Goal: Information Seeking & Learning: Learn about a topic

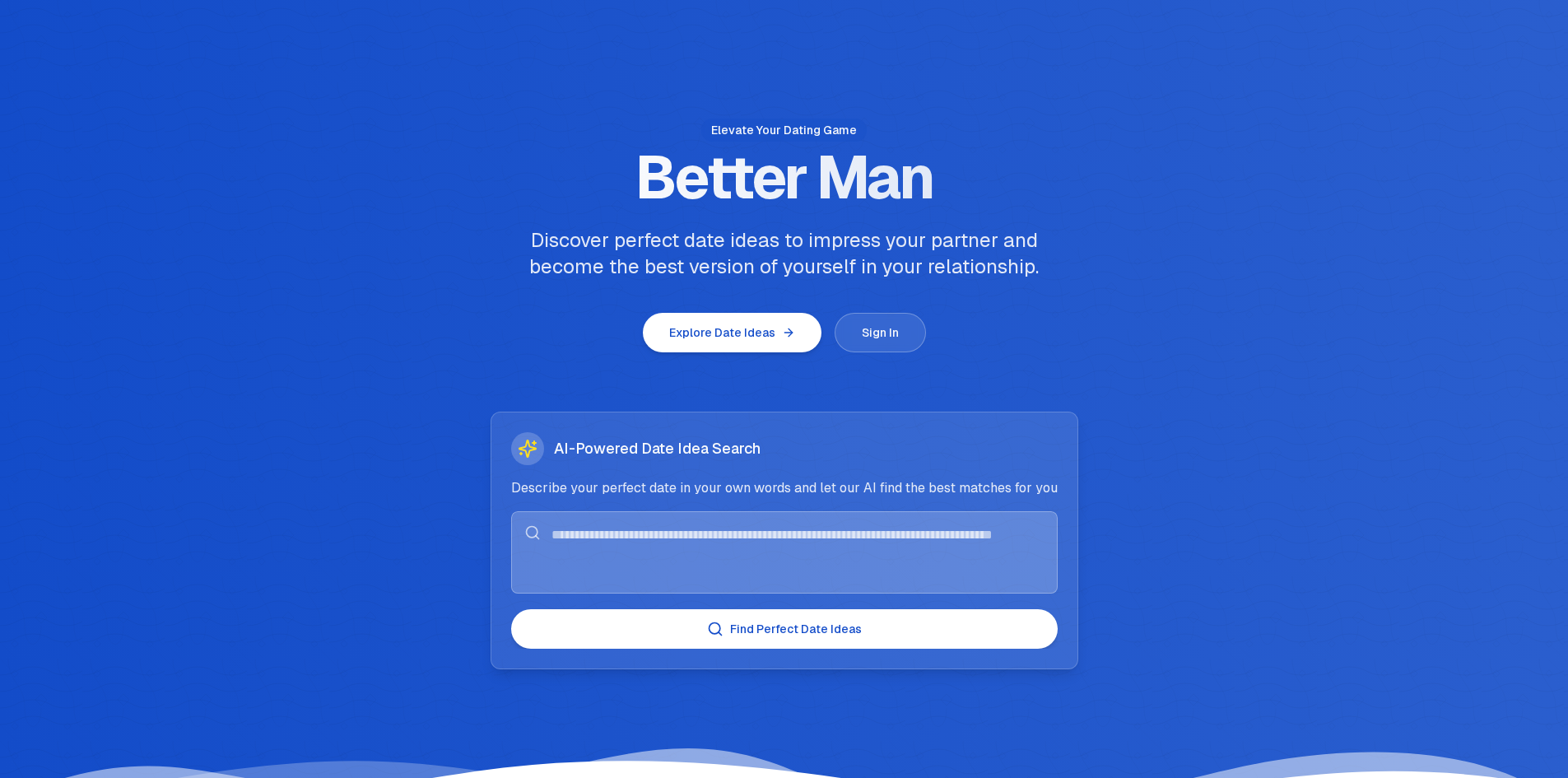
click at [732, 340] on button "Explore Date Ideas" at bounding box center [732, 333] width 178 height 40
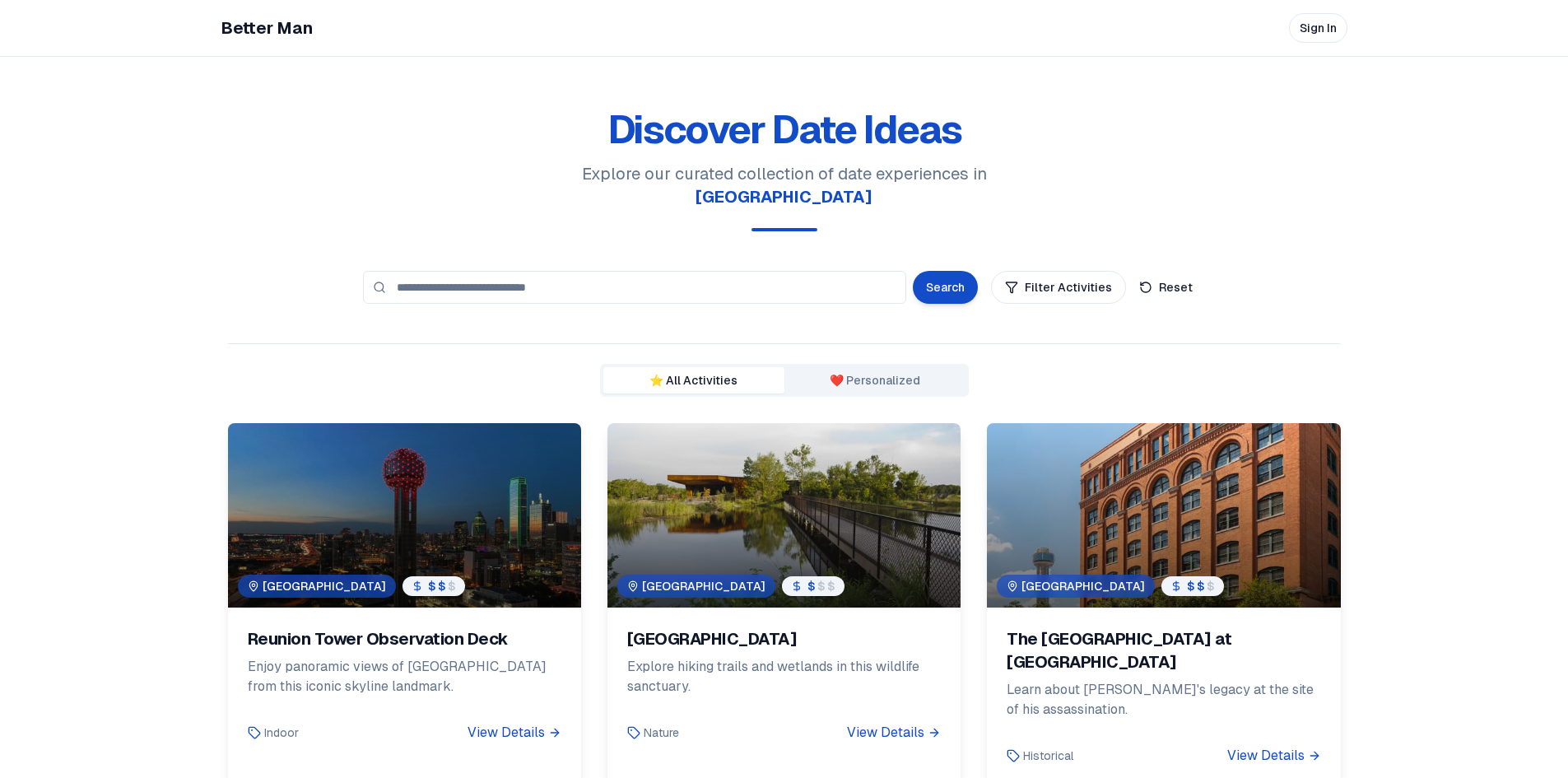
click at [543, 270] on input at bounding box center [635, 287] width 544 height 33
type input "**********"
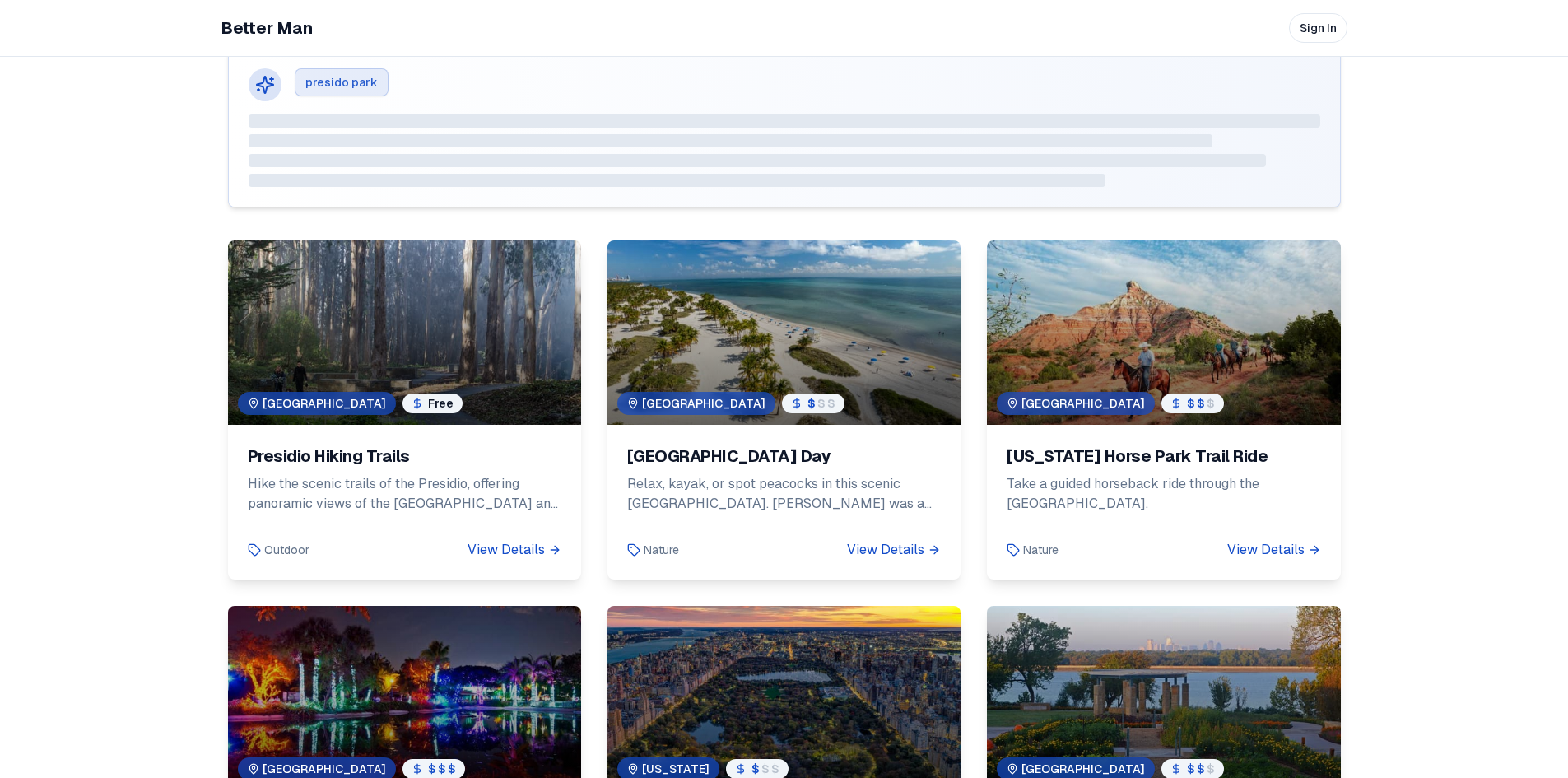
scroll to position [376, 0]
click at [394, 444] on div "Presidio Hiking Trails" at bounding box center [404, 455] width 314 height 23
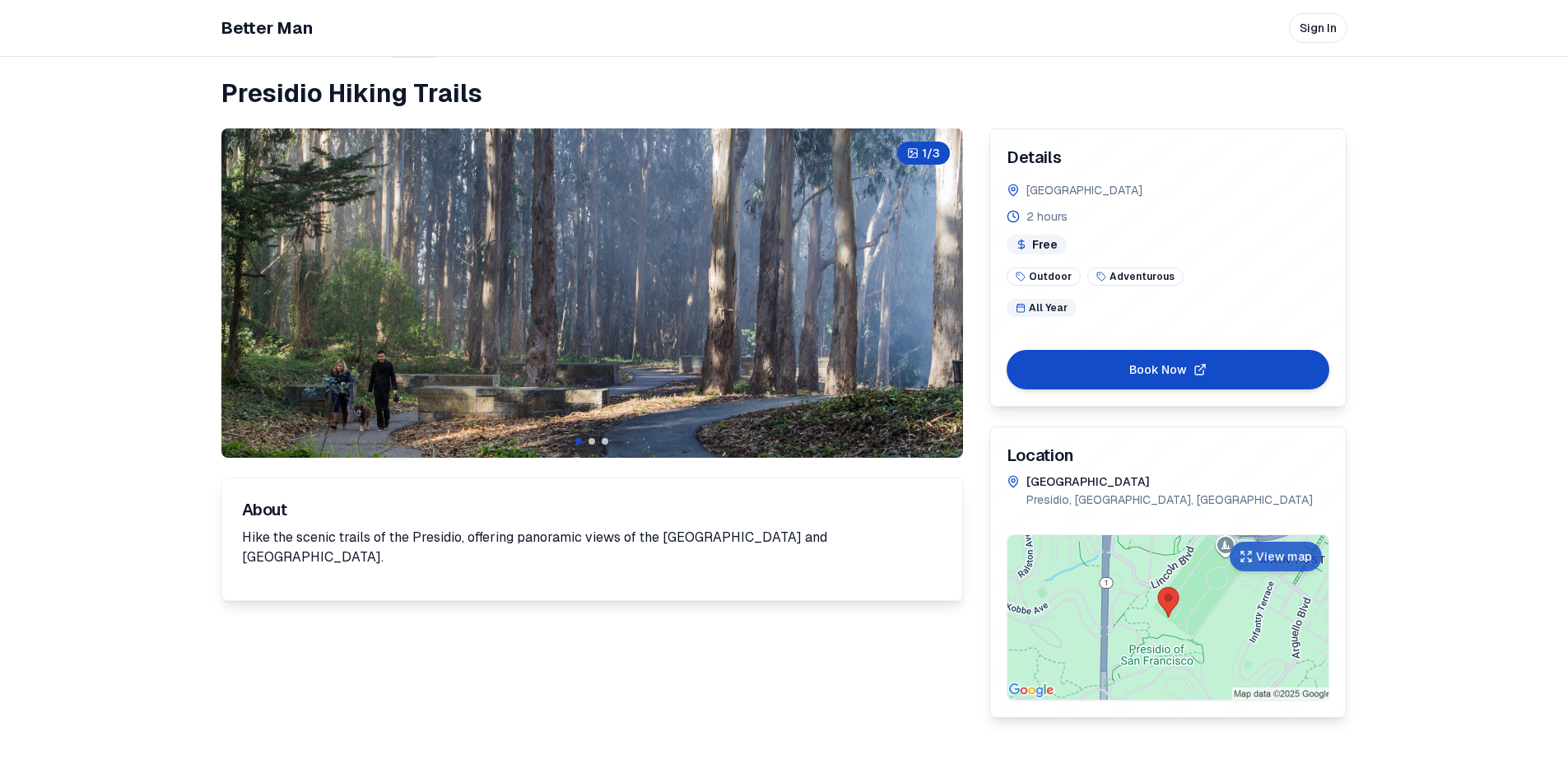
click at [387, 88] on h1 "Presidio Hiking Trails" at bounding box center [784, 93] width 1126 height 29
copy h1 "Presidio Hiking Trails"
click at [1288, 548] on button "View map" at bounding box center [1275, 556] width 92 height 29
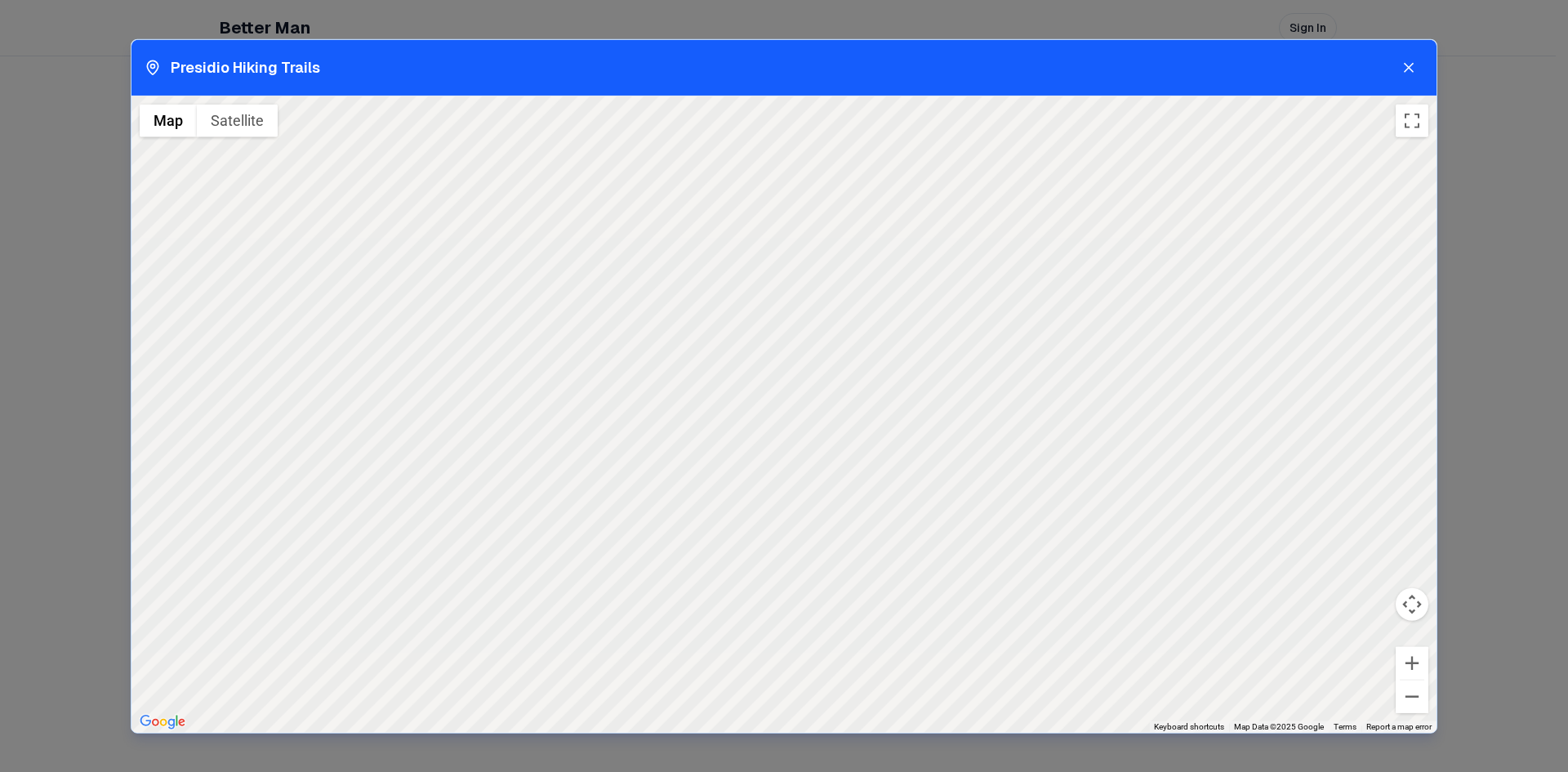
click at [1406, 69] on icon at bounding box center [1408, 66] width 16 height 16
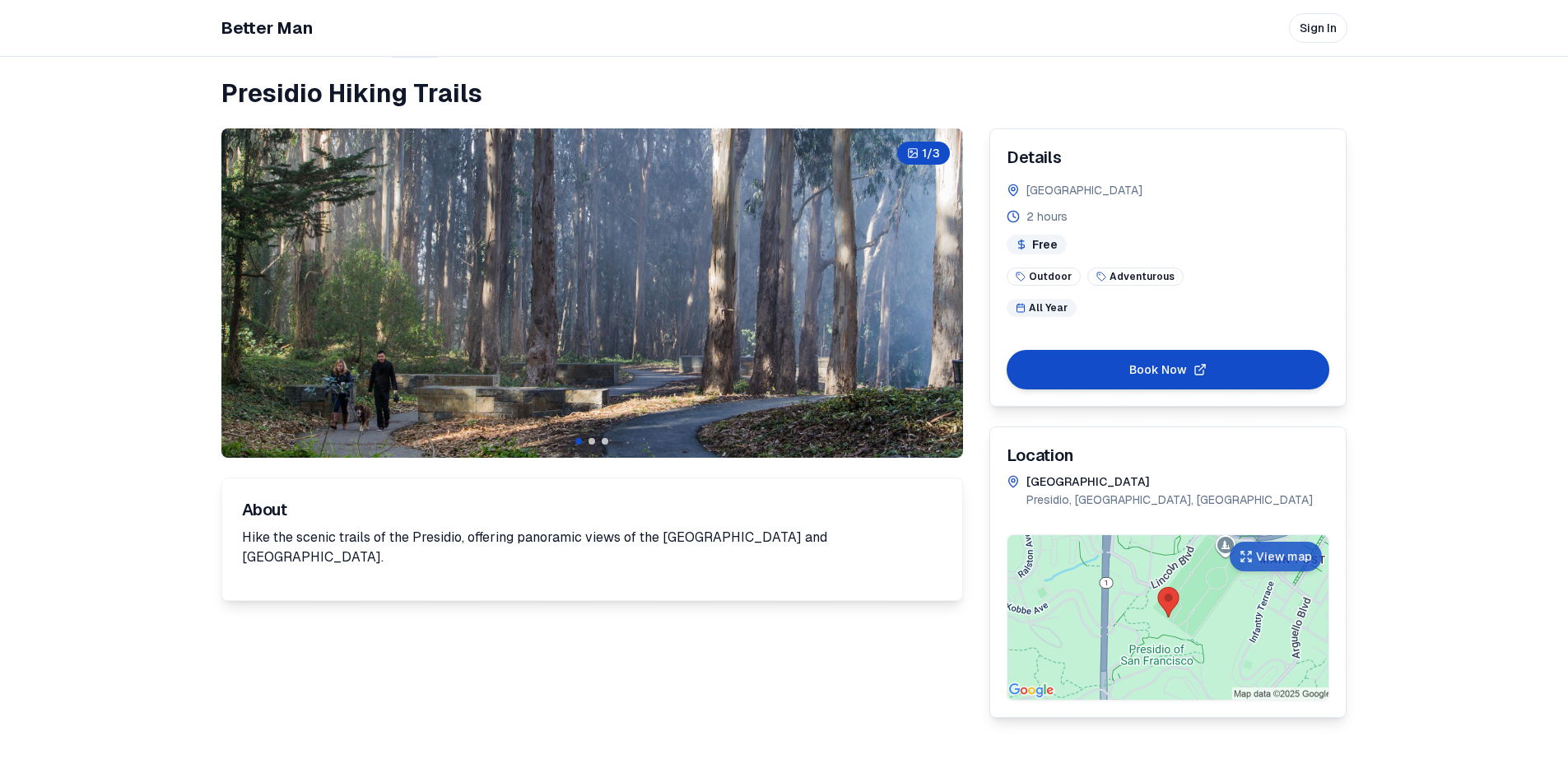
drag, startPoint x: 219, startPoint y: 534, endPoint x: 450, endPoint y: 506, distance: 232.7
click at [450, 506] on div "Back to Activities Save Presidio Hiking Trails 1 / 3 About Hike the scenic trai…" at bounding box center [784, 372] width 1153 height 744
click at [909, 531] on p "Hike the scenic trails of the Presidio, offering panoramic views of the [GEOGRA…" at bounding box center [592, 547] width 700 height 40
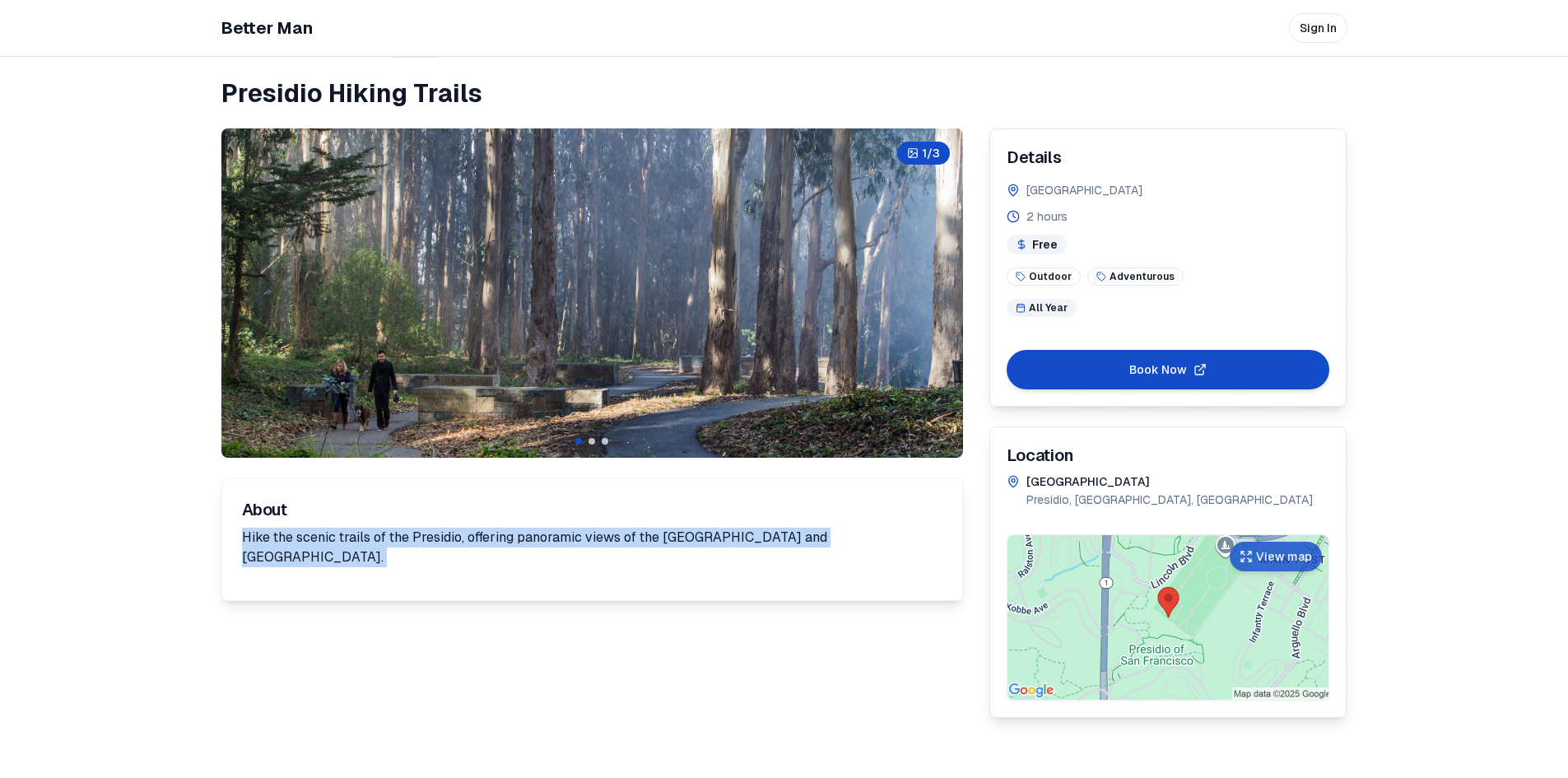
click at [909, 531] on p "Hike the scenic trails of the Presidio, offering panoramic views of the [GEOGRA…" at bounding box center [592, 547] width 700 height 40
copy p "Hike the scenic trails of the Presidio, offering panoramic views of the [GEOGRA…"
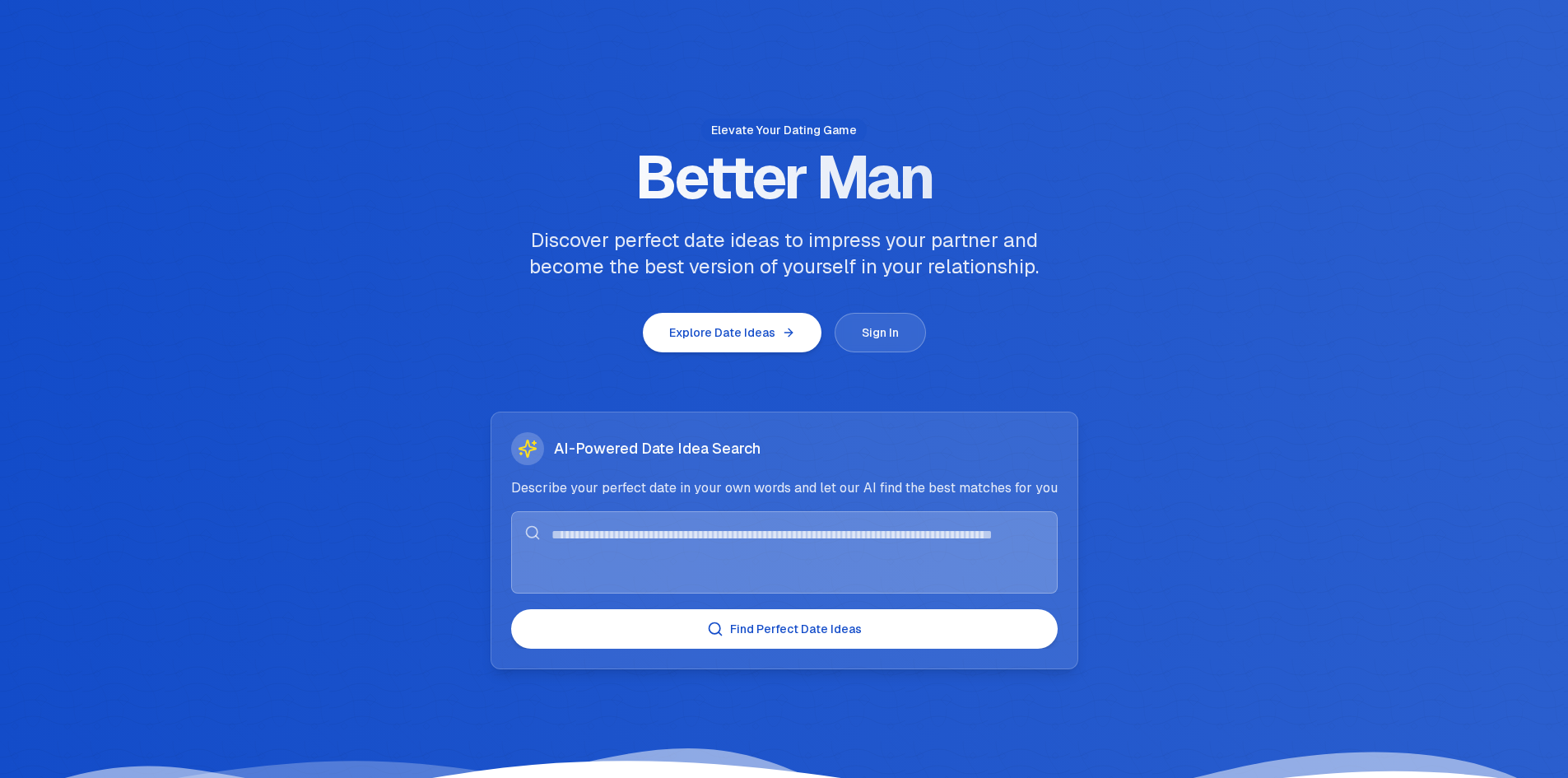
click at [732, 340] on button "Explore Date Ideas" at bounding box center [732, 333] width 178 height 40
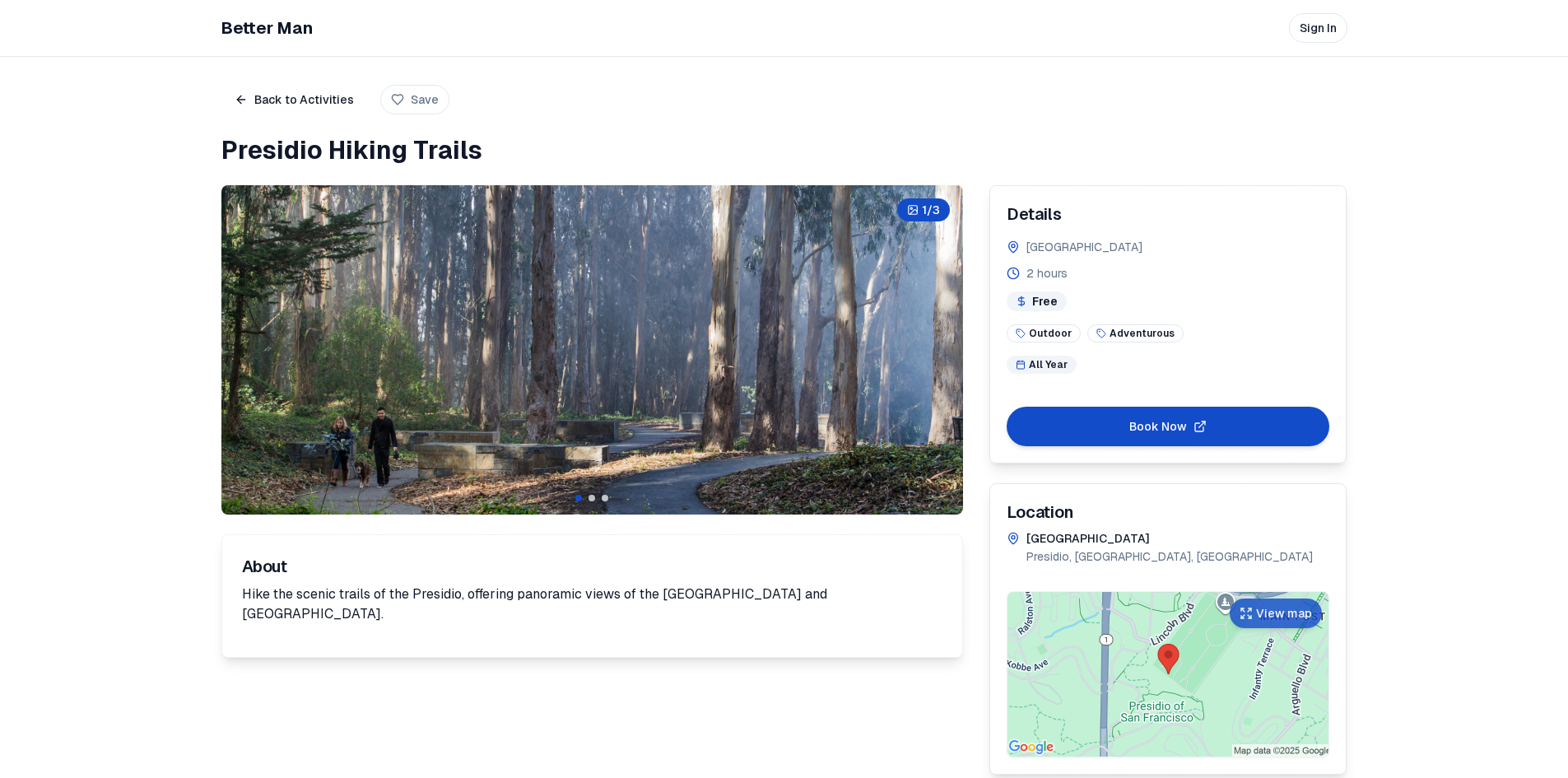
scroll to position [57, 0]
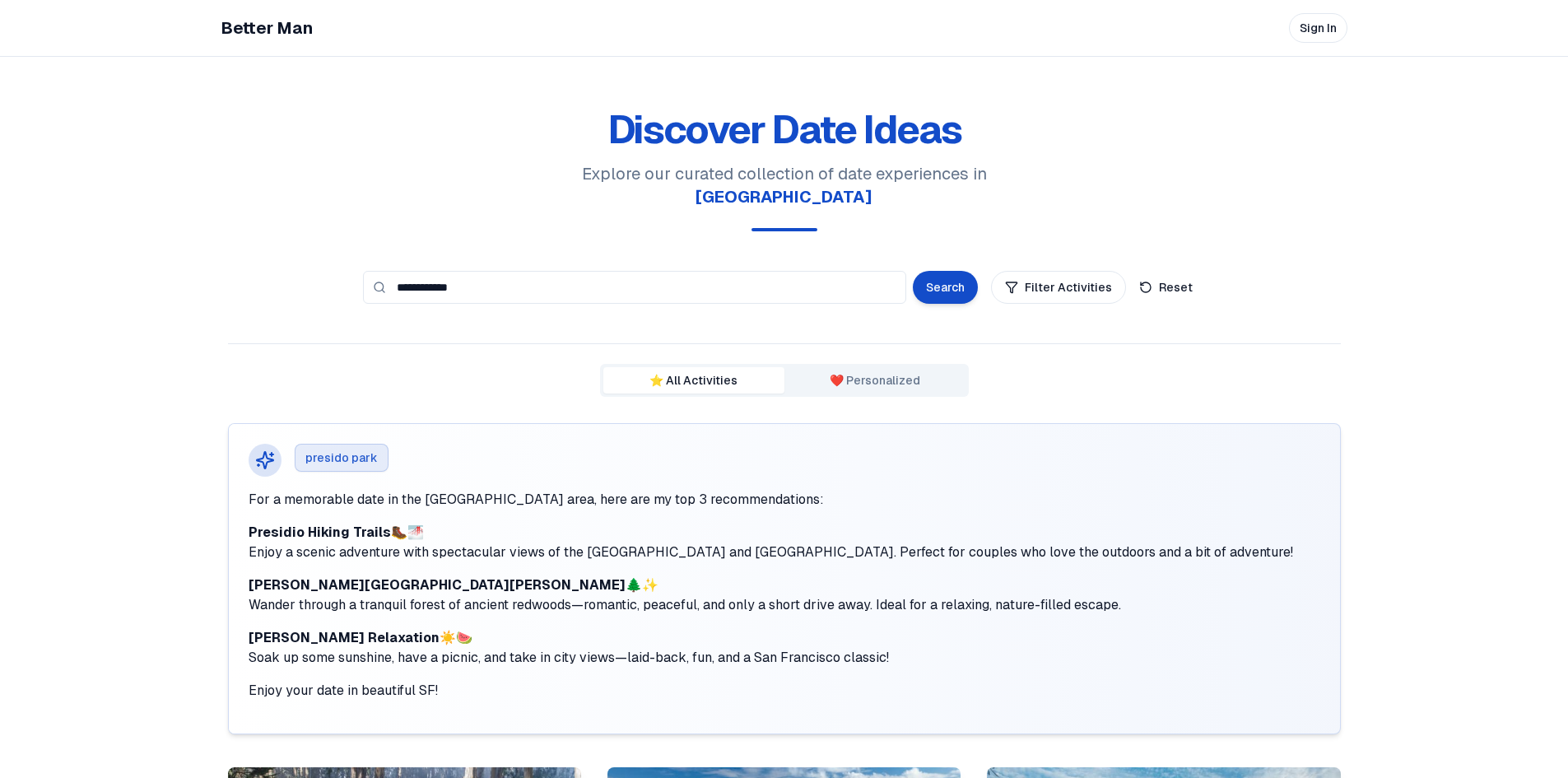
click at [581, 270] on input "**********" at bounding box center [635, 287] width 544 height 33
type input "**********"
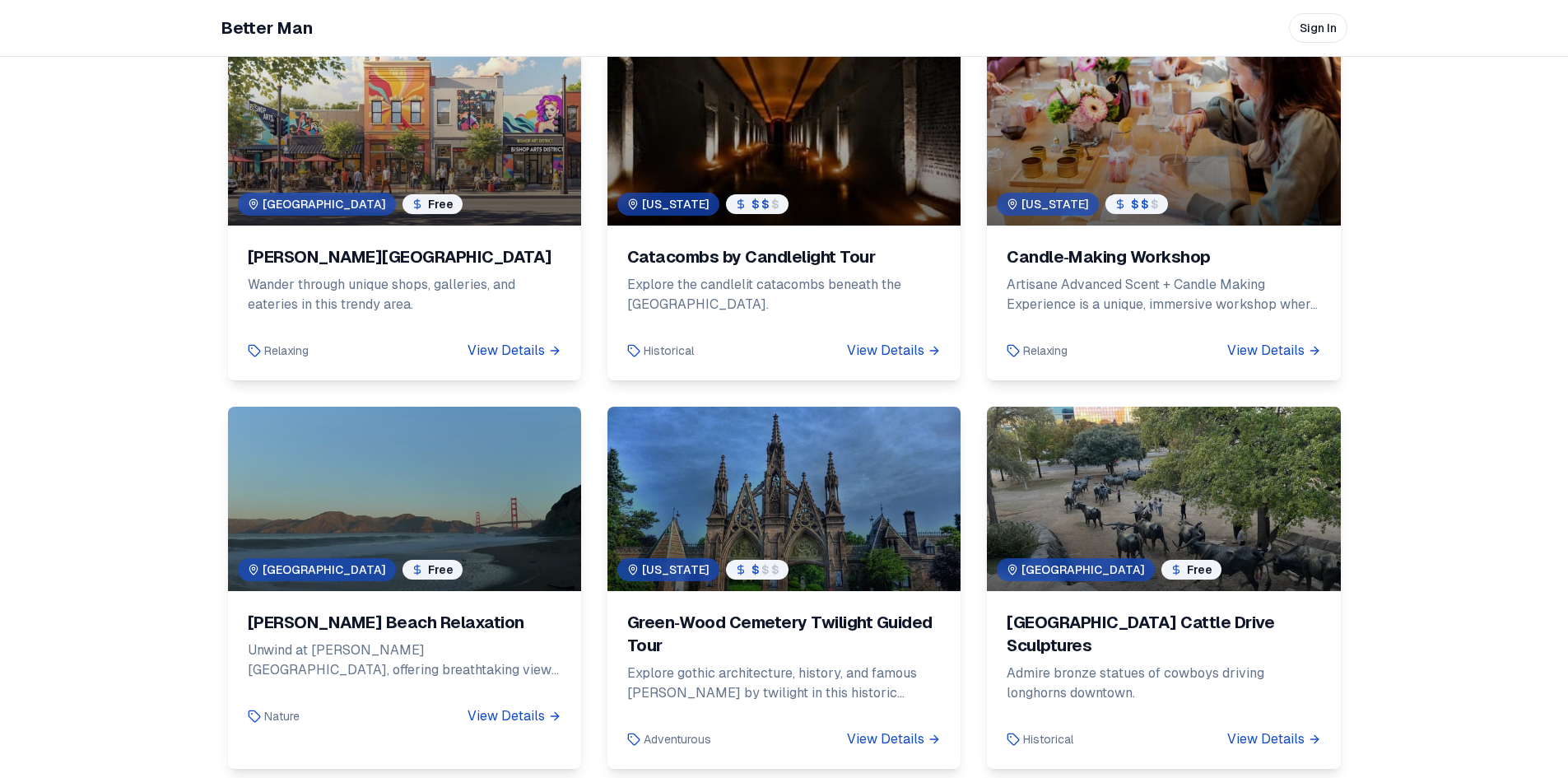
scroll to position [575, 0]
click at [442, 245] on div "[PERSON_NAME][GEOGRAPHIC_DATA]" at bounding box center [404, 256] width 314 height 23
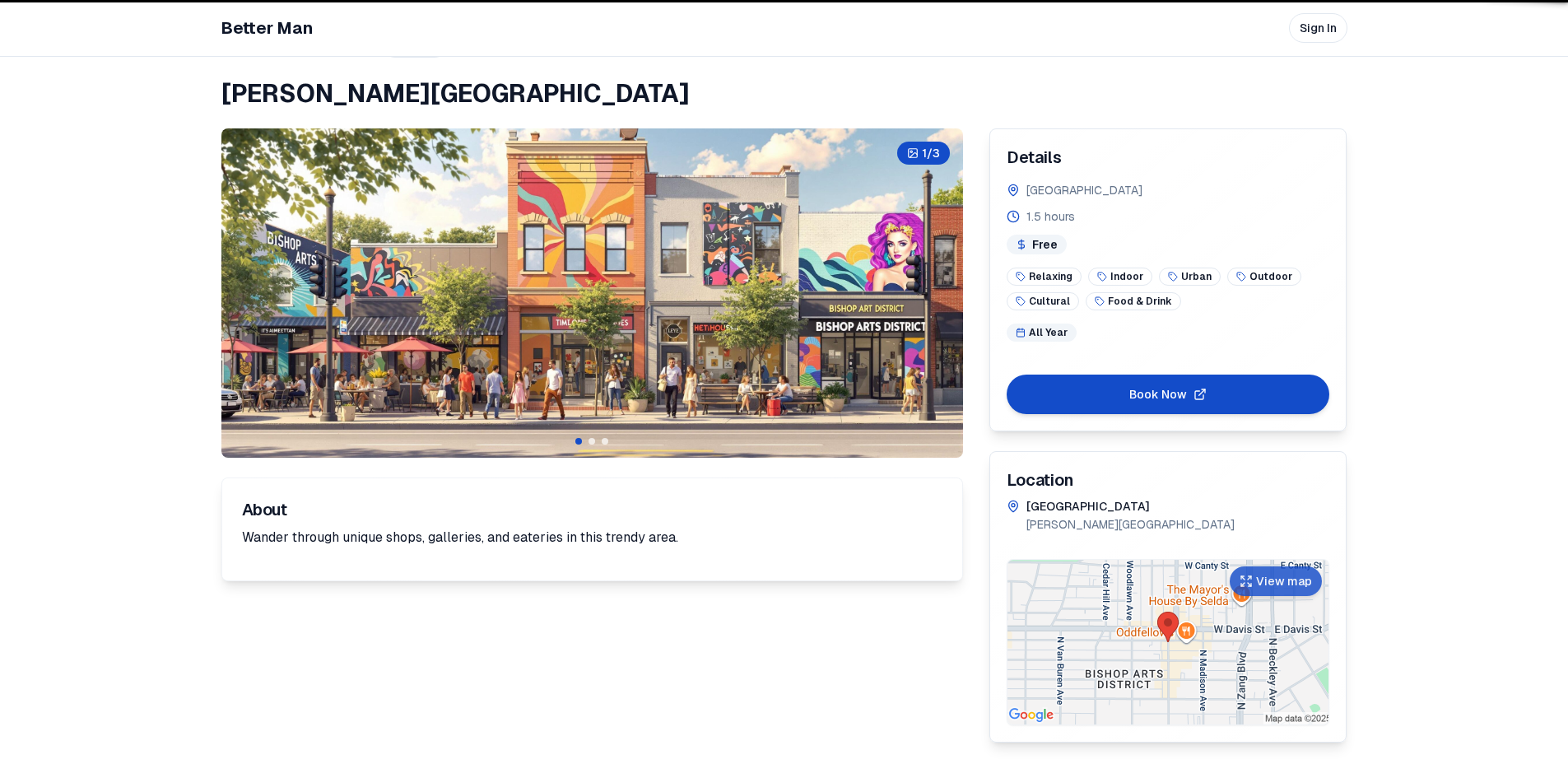
scroll to position [57, 0]
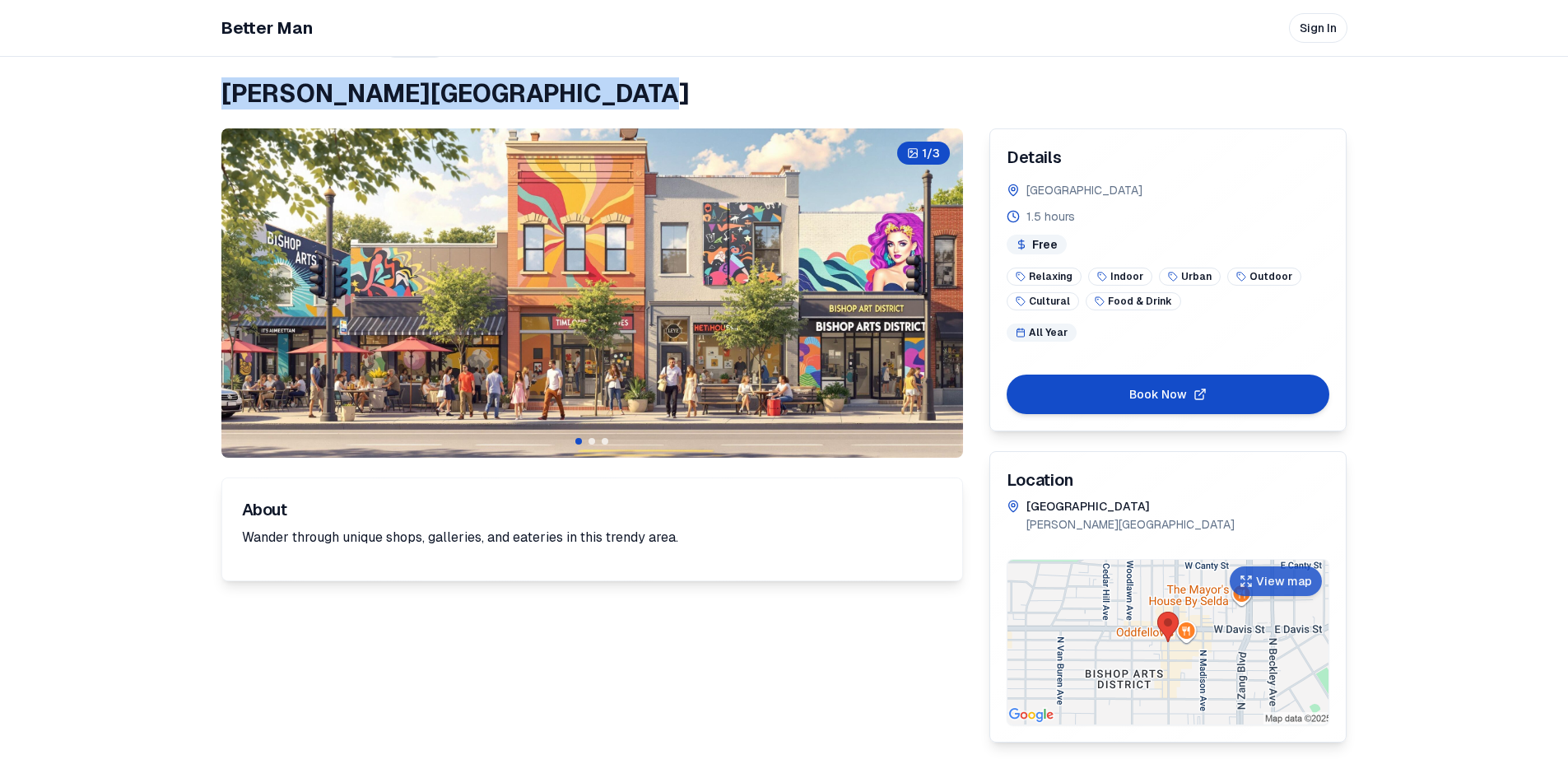
drag, startPoint x: 587, startPoint y: 81, endPoint x: 223, endPoint y: 90, distance: 364.1
click at [223, 90] on h1 "[PERSON_NAME][GEOGRAPHIC_DATA]" at bounding box center [784, 93] width 1126 height 29
copy h1 "[PERSON_NAME][GEOGRAPHIC_DATA]"
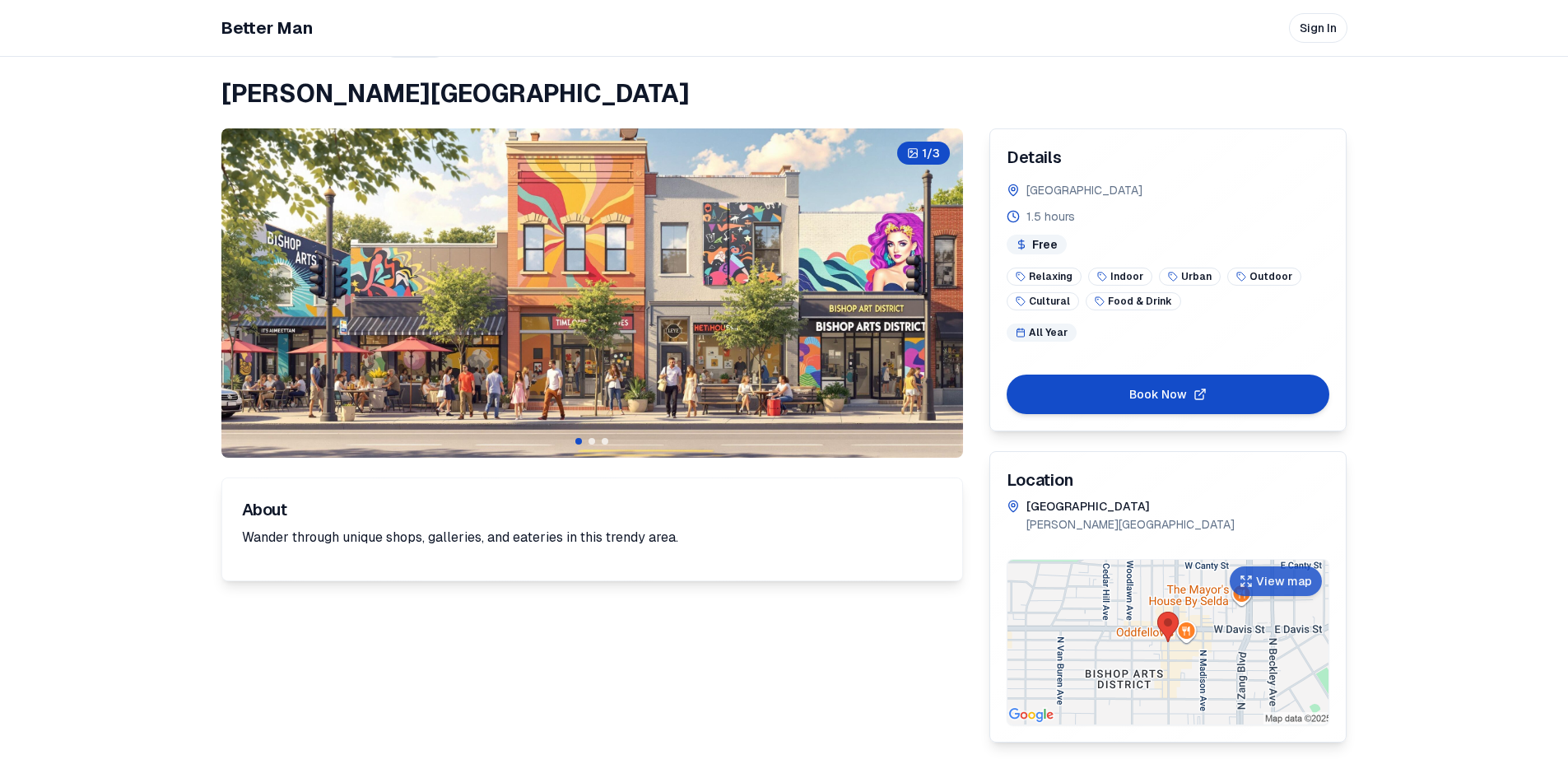
click at [134, 30] on header "Better Man Sign In" at bounding box center [784, 28] width 1568 height 57
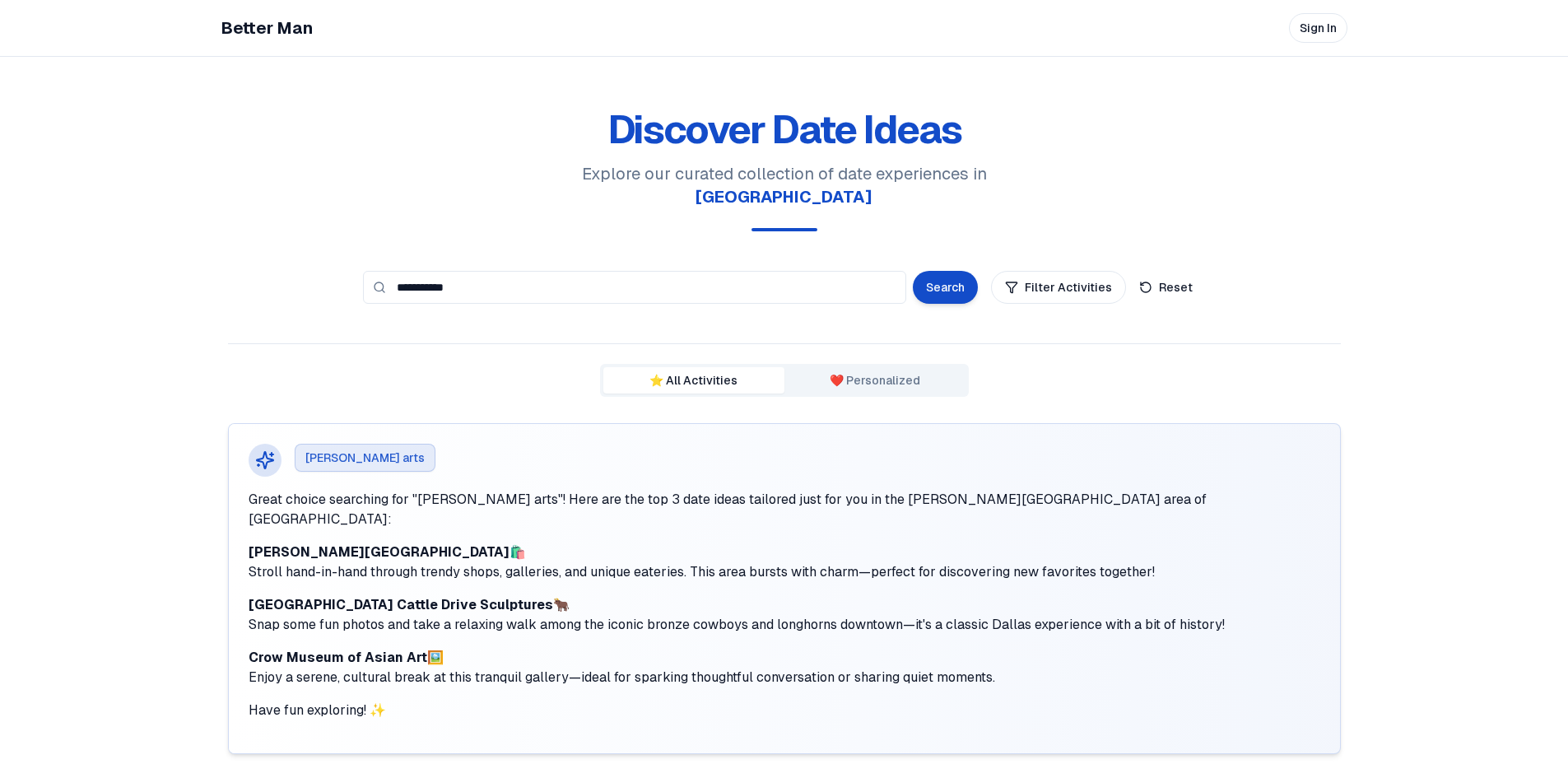
click at [514, 270] on input "**********" at bounding box center [635, 287] width 544 height 33
click at [511, 275] on input "**********" at bounding box center [635, 287] width 544 height 33
type input "**********"
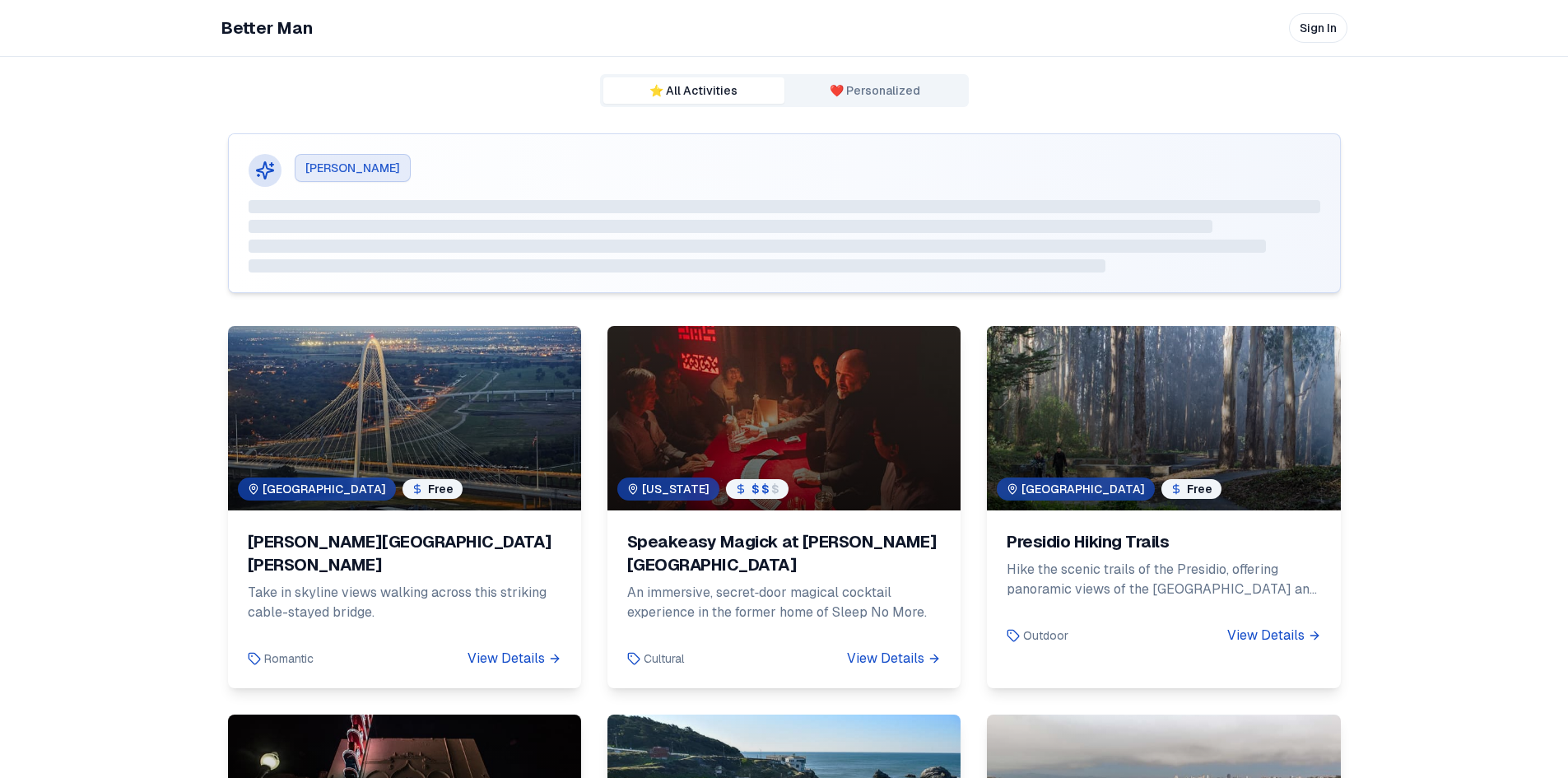
scroll to position [292, 0]
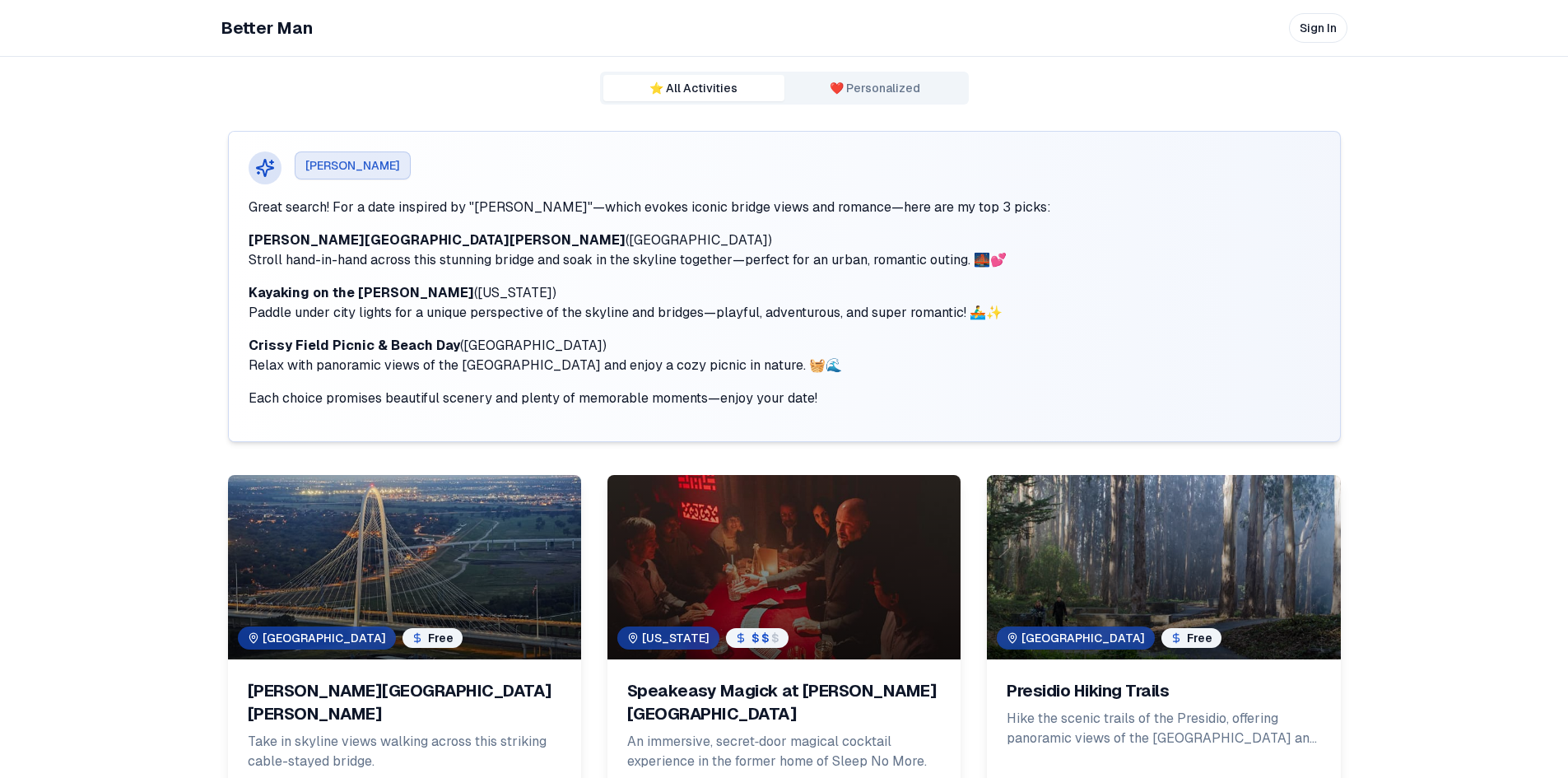
click at [426, 732] on p "Take in skyline views walking across this striking cable-stayed bridge." at bounding box center [404, 751] width 314 height 40
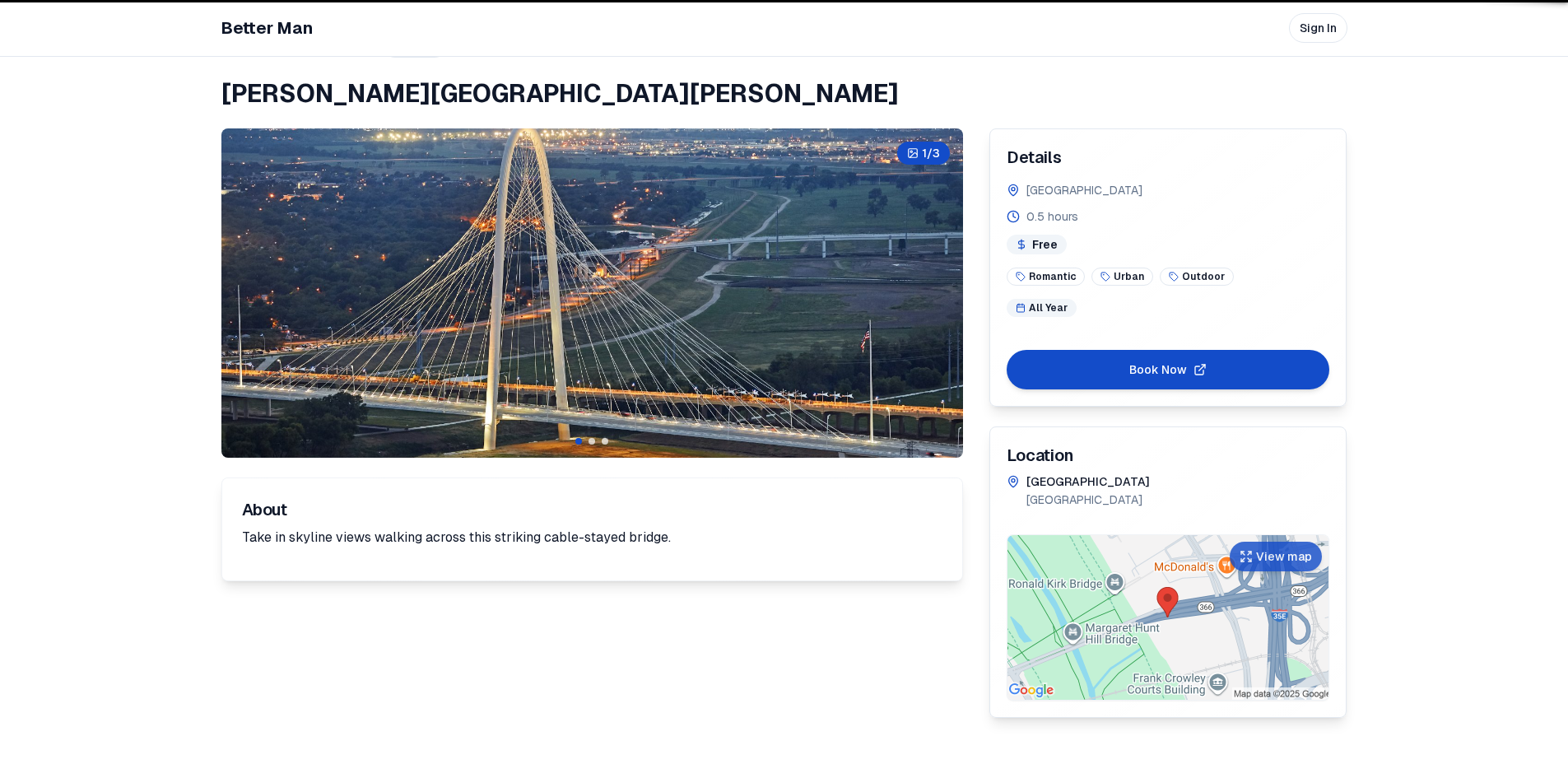
click at [438, 671] on div "1 / 3 About Take in skyline views walking across this striking cable-stayed bri…" at bounding box center [592, 422] width 742 height 589
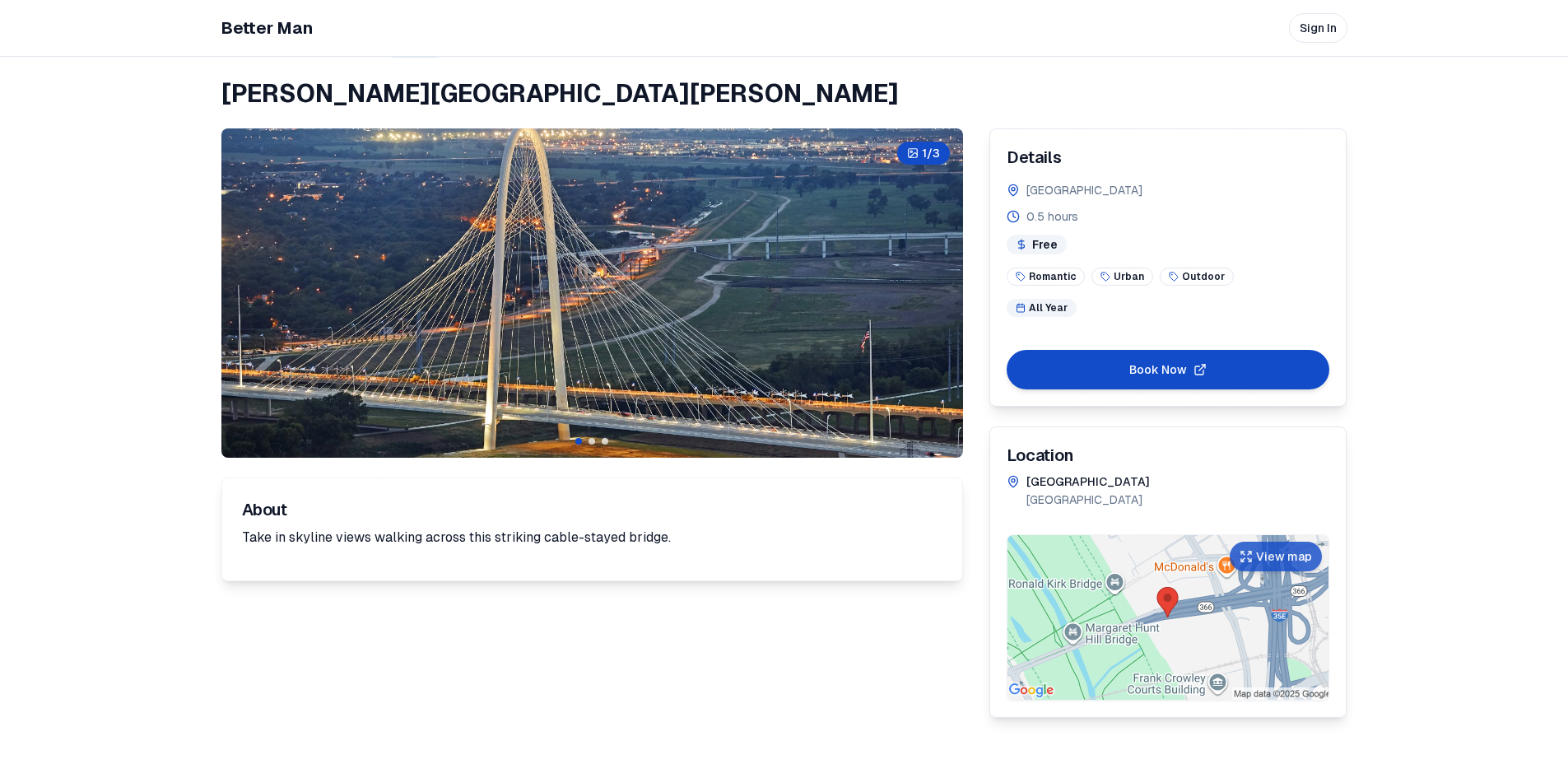
drag, startPoint x: 1144, startPoint y: 496, endPoint x: 1025, endPoint y: 494, distance: 119.0
click at [1026, 494] on p "[GEOGRAPHIC_DATA]" at bounding box center [1088, 499] width 123 height 16
copy p "Continental Ave, Dalla"
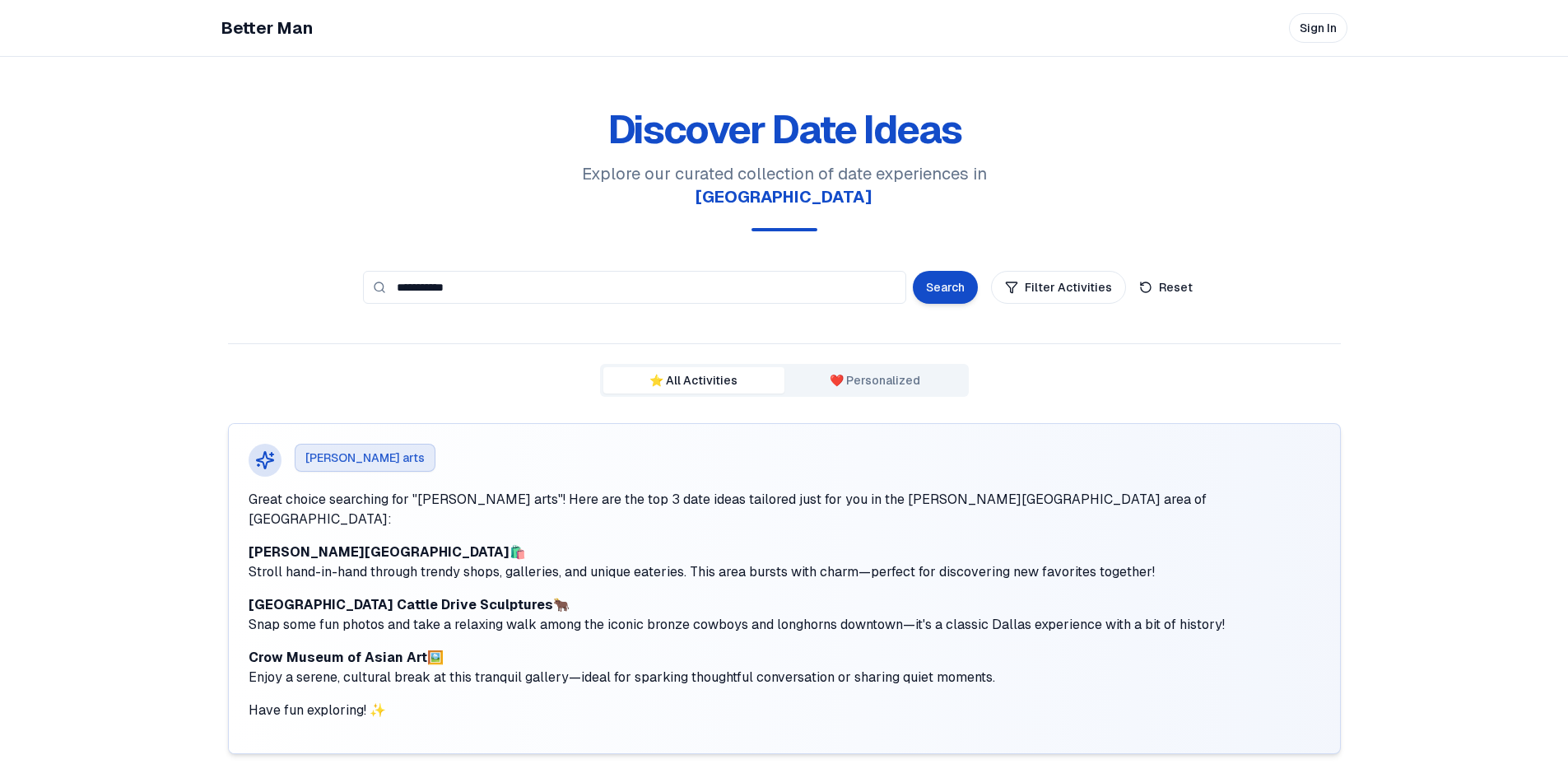
click at [494, 270] on input "**********" at bounding box center [635, 287] width 544 height 33
type input "**********"
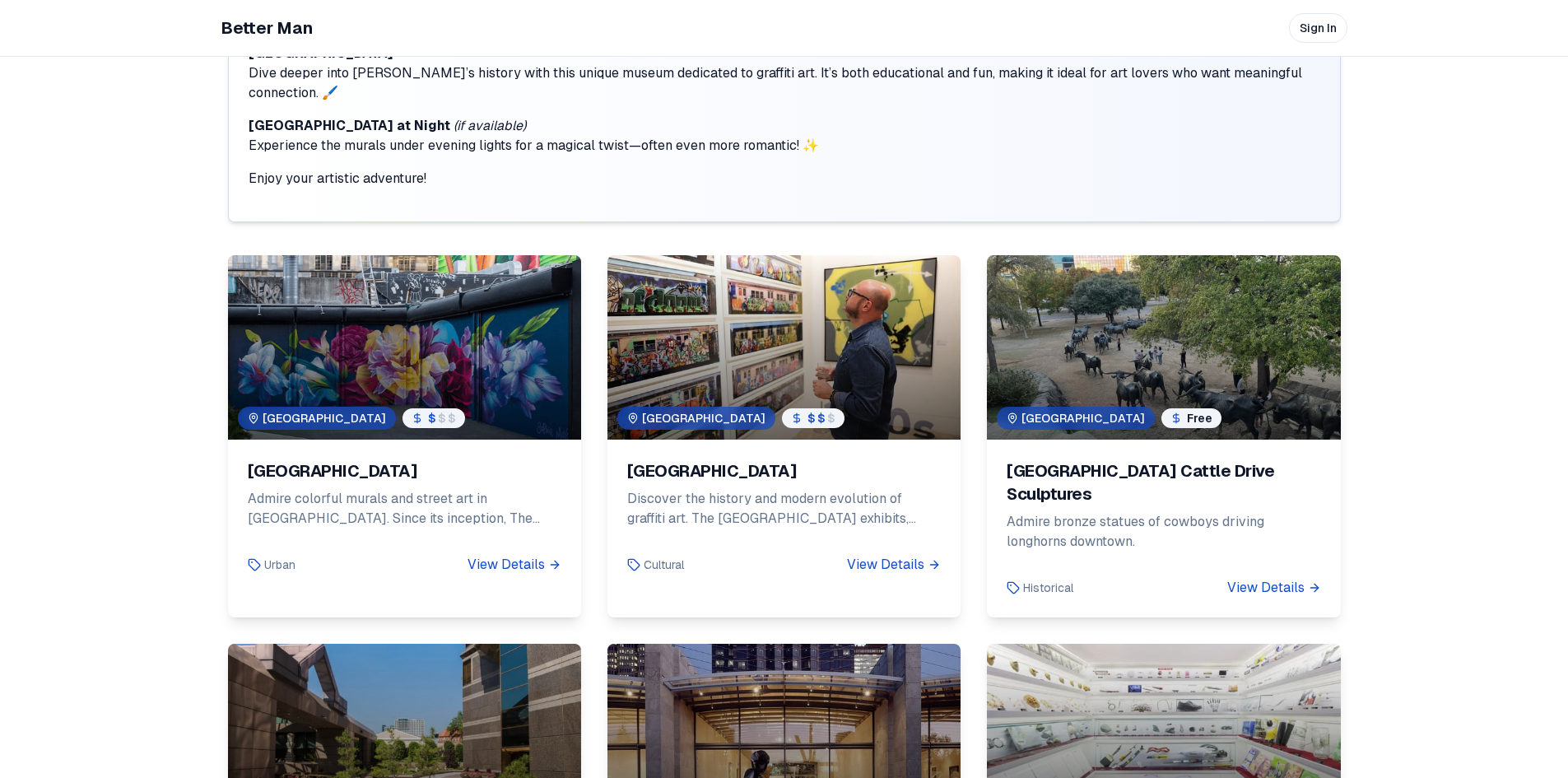
scroll to position [613, 0]
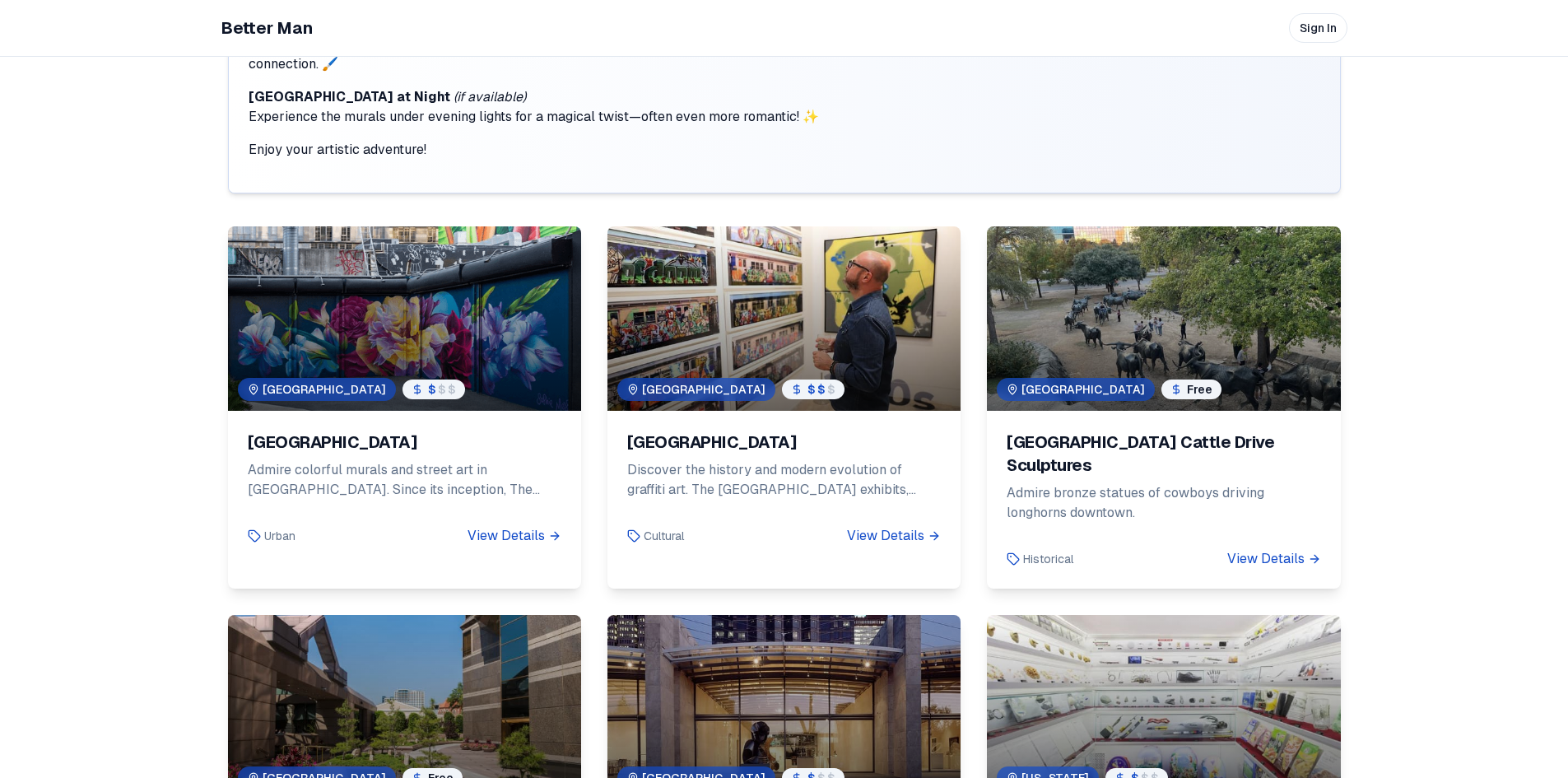
click at [395, 411] on div "[GEOGRAPHIC_DATA]" at bounding box center [404, 435] width 353 height 49
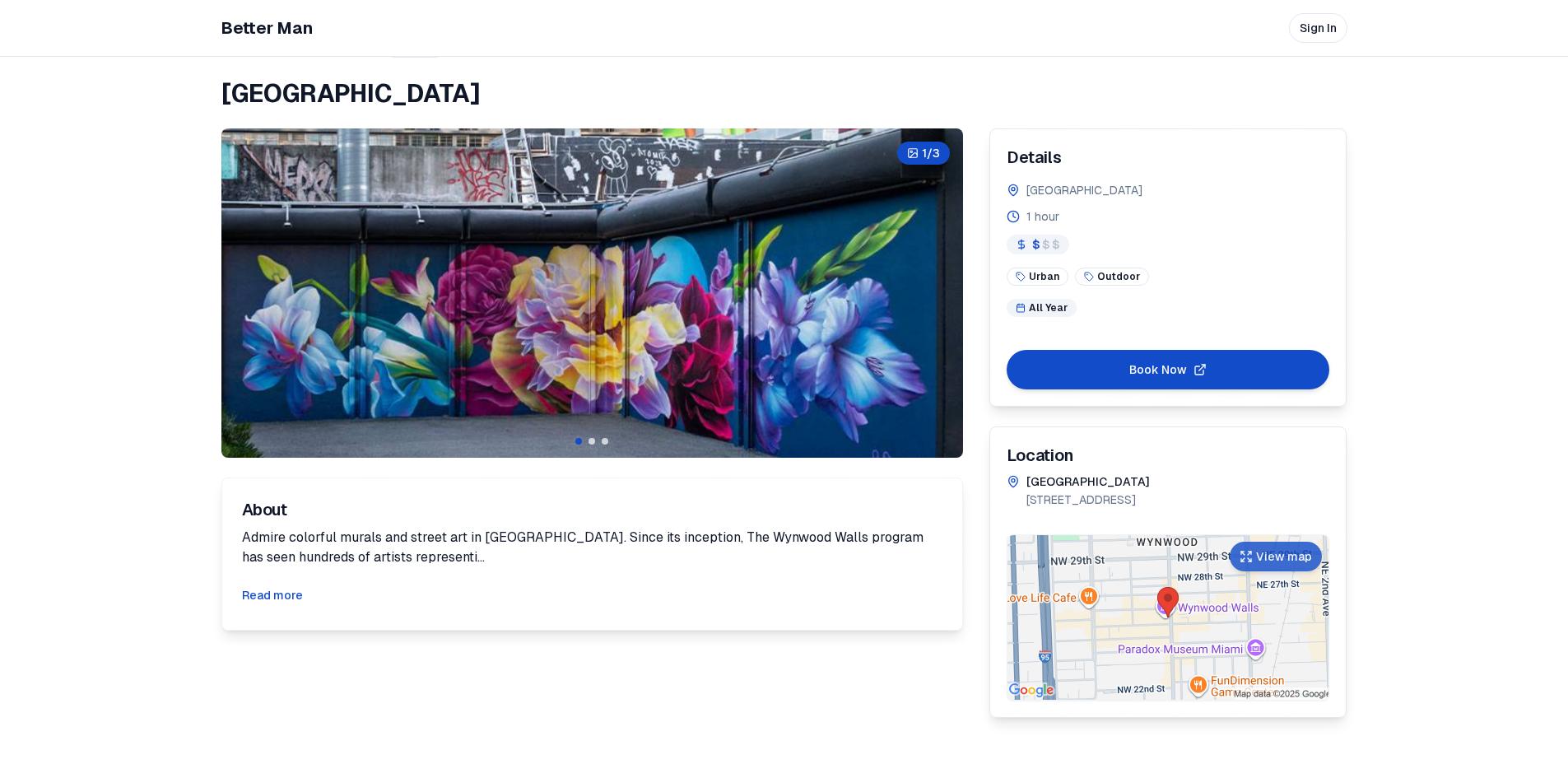
drag, startPoint x: 607, startPoint y: 97, endPoint x: 214, endPoint y: 61, distance: 394.6
click at [214, 61] on div "Back to Activities Save [GEOGRAPHIC_DATA] 1 / 3 About Admire colorful murals an…" at bounding box center [784, 372] width 1153 height 744
copy h1 "[GEOGRAPHIC_DATA]"
drag, startPoint x: 1158, startPoint y: 499, endPoint x: 1110, endPoint y: 509, distance: 49.0
click at [1110, 509] on div "Miami [STREET_ADDRESS]" at bounding box center [1088, 497] width 123 height 47
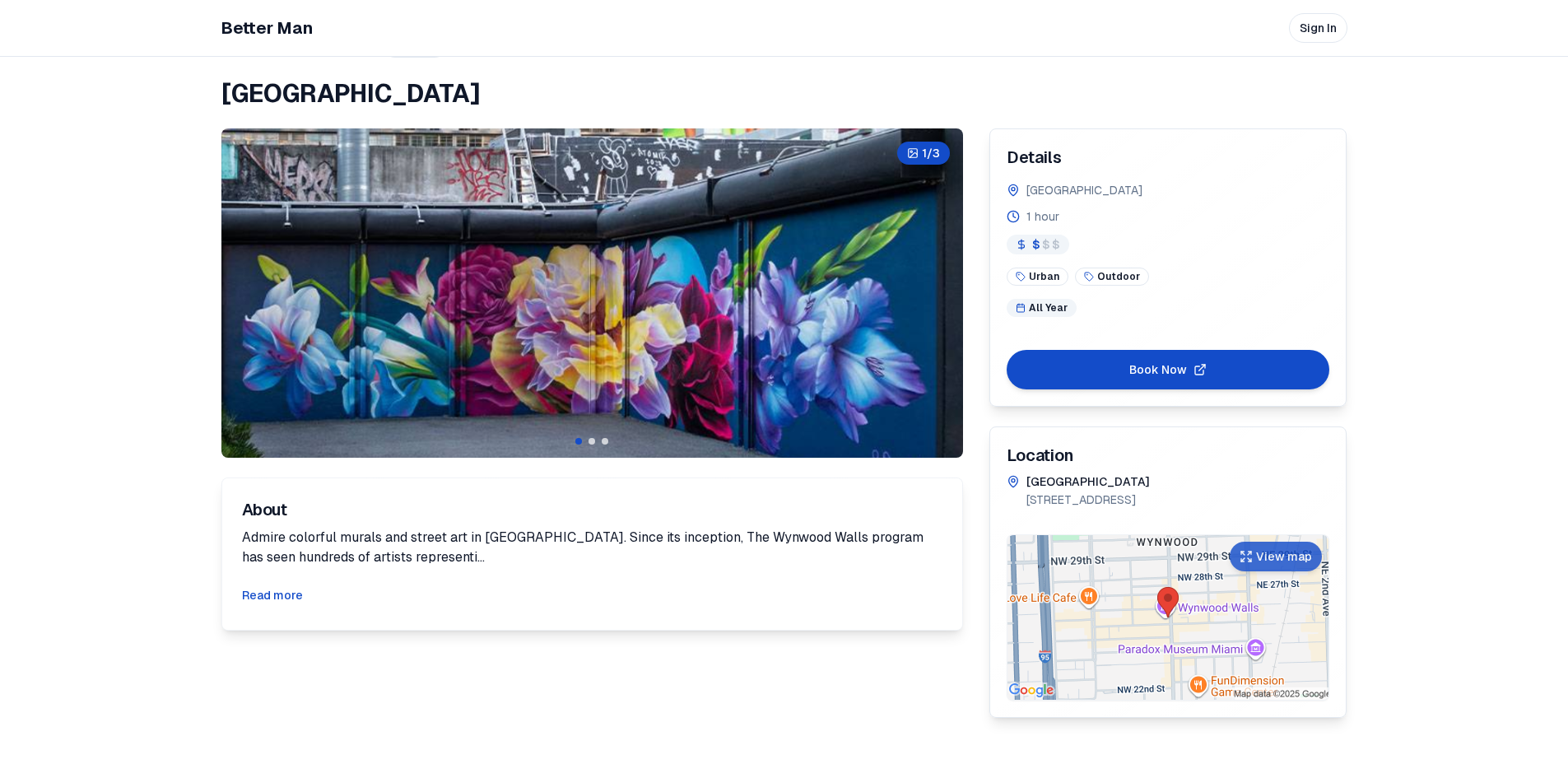
click at [579, 90] on h1 "[GEOGRAPHIC_DATA]" at bounding box center [784, 93] width 1126 height 29
copy h1 "[GEOGRAPHIC_DATA]"
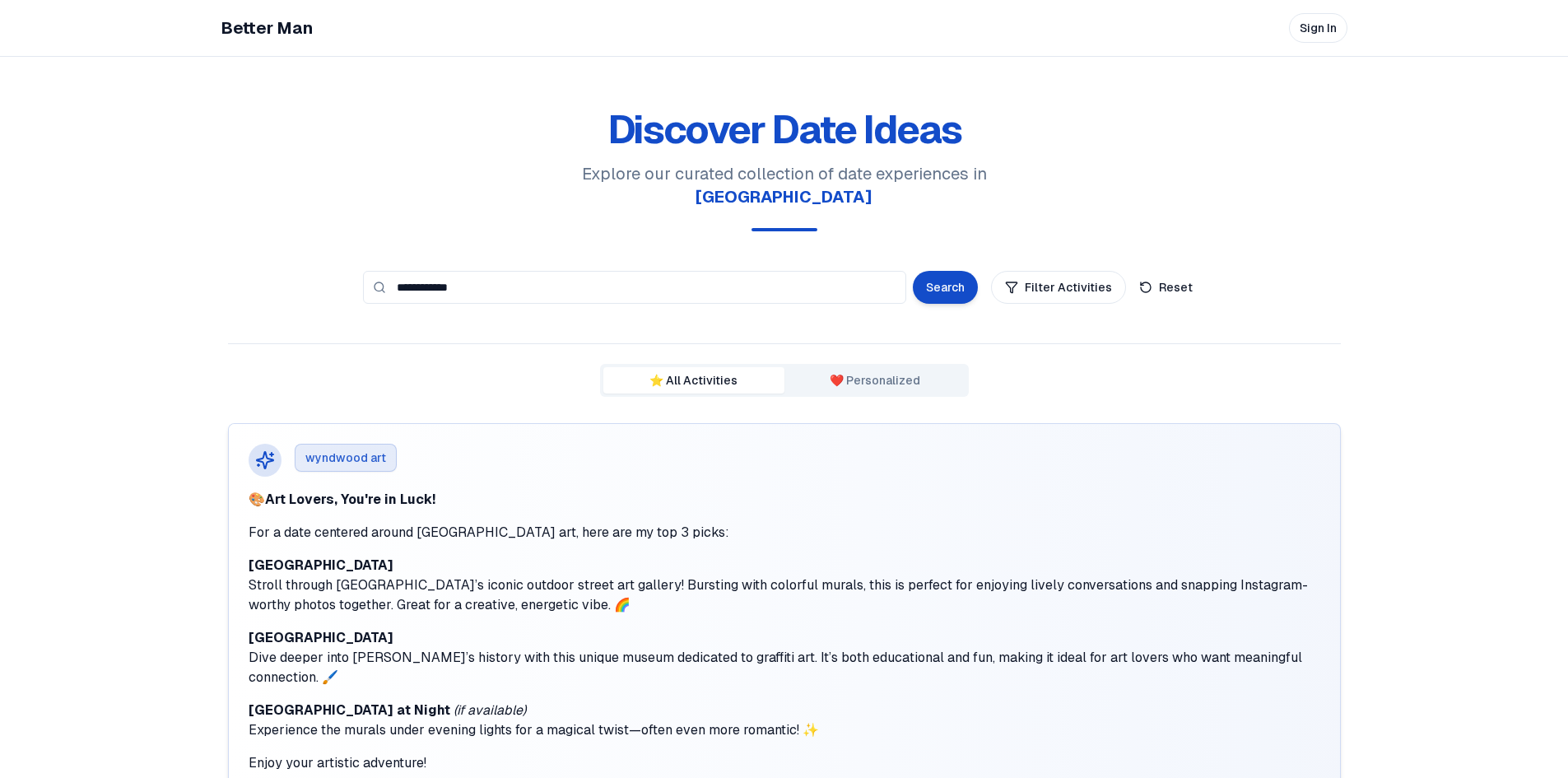
click at [463, 270] on input "**********" at bounding box center [635, 287] width 544 height 33
type input "**********"
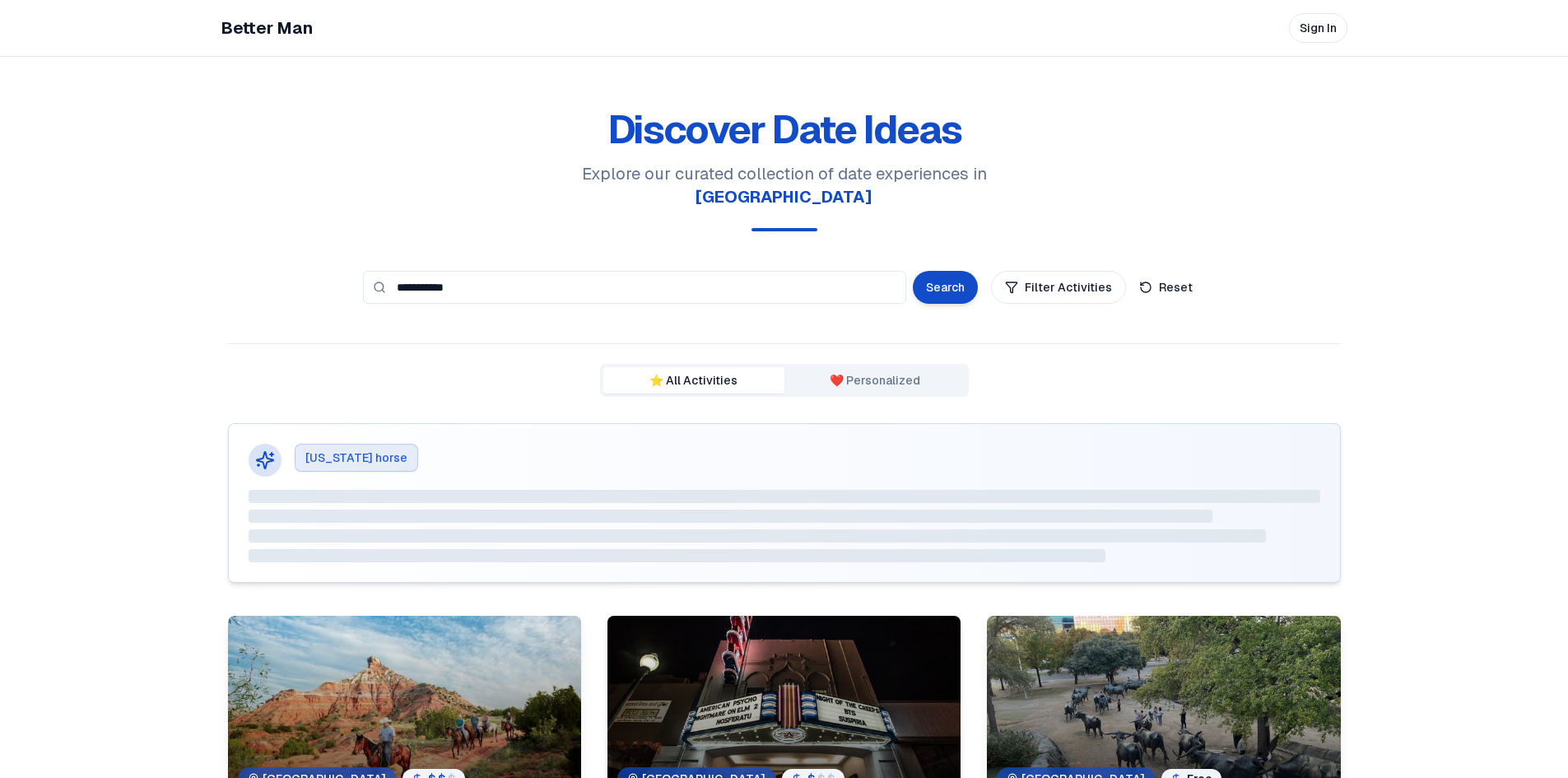
click at [396, 699] on div at bounding box center [404, 708] width 353 height 184
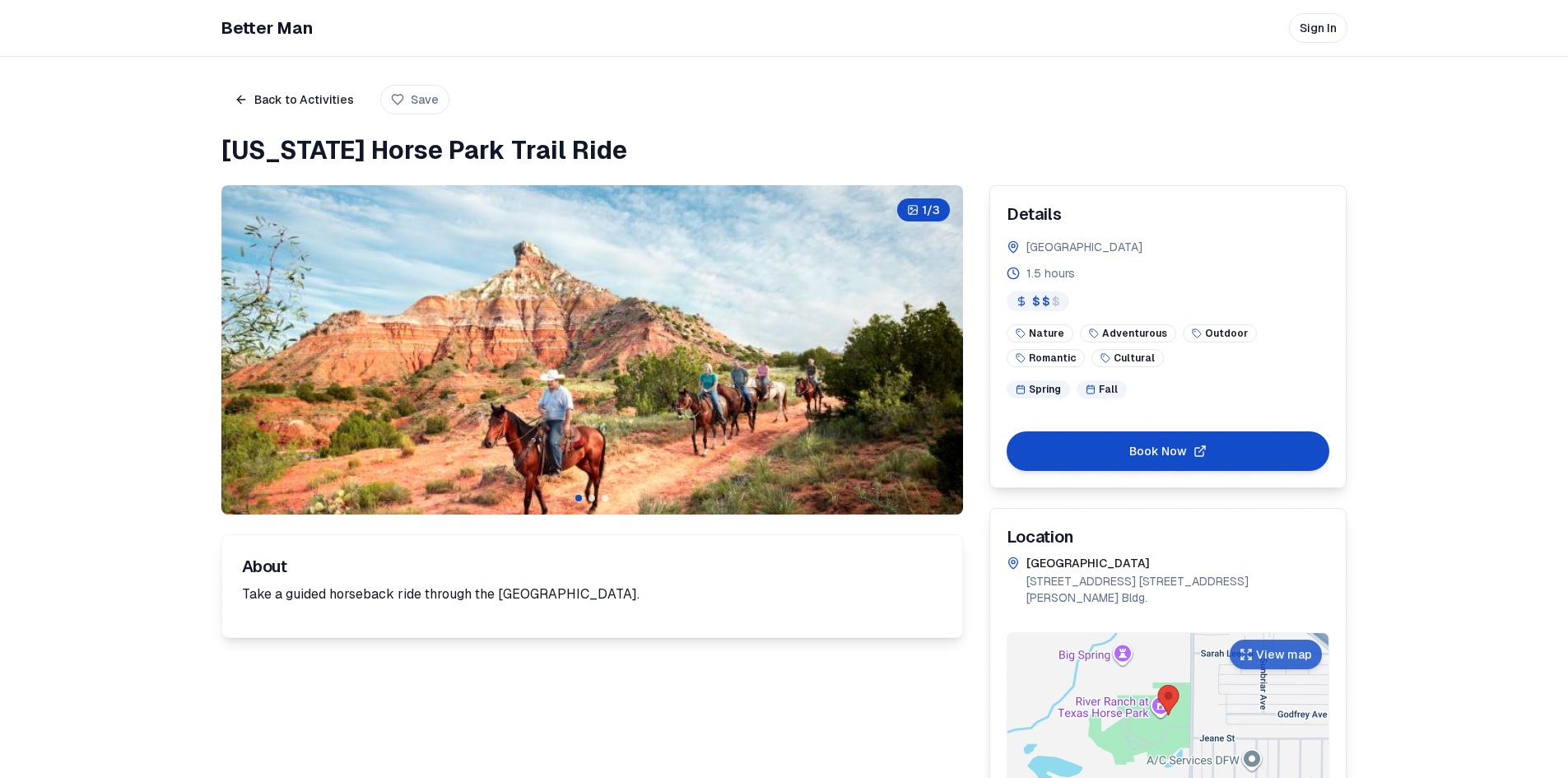
click at [1180, 460] on button "Book Now" at bounding box center [1168, 452] width 323 height 40
click at [1043, 249] on span "[GEOGRAPHIC_DATA]" at bounding box center [1084, 247] width 116 height 16
click at [407, 142] on h1 "[US_STATE] Horse Park Trail Ride" at bounding box center [784, 150] width 1126 height 29
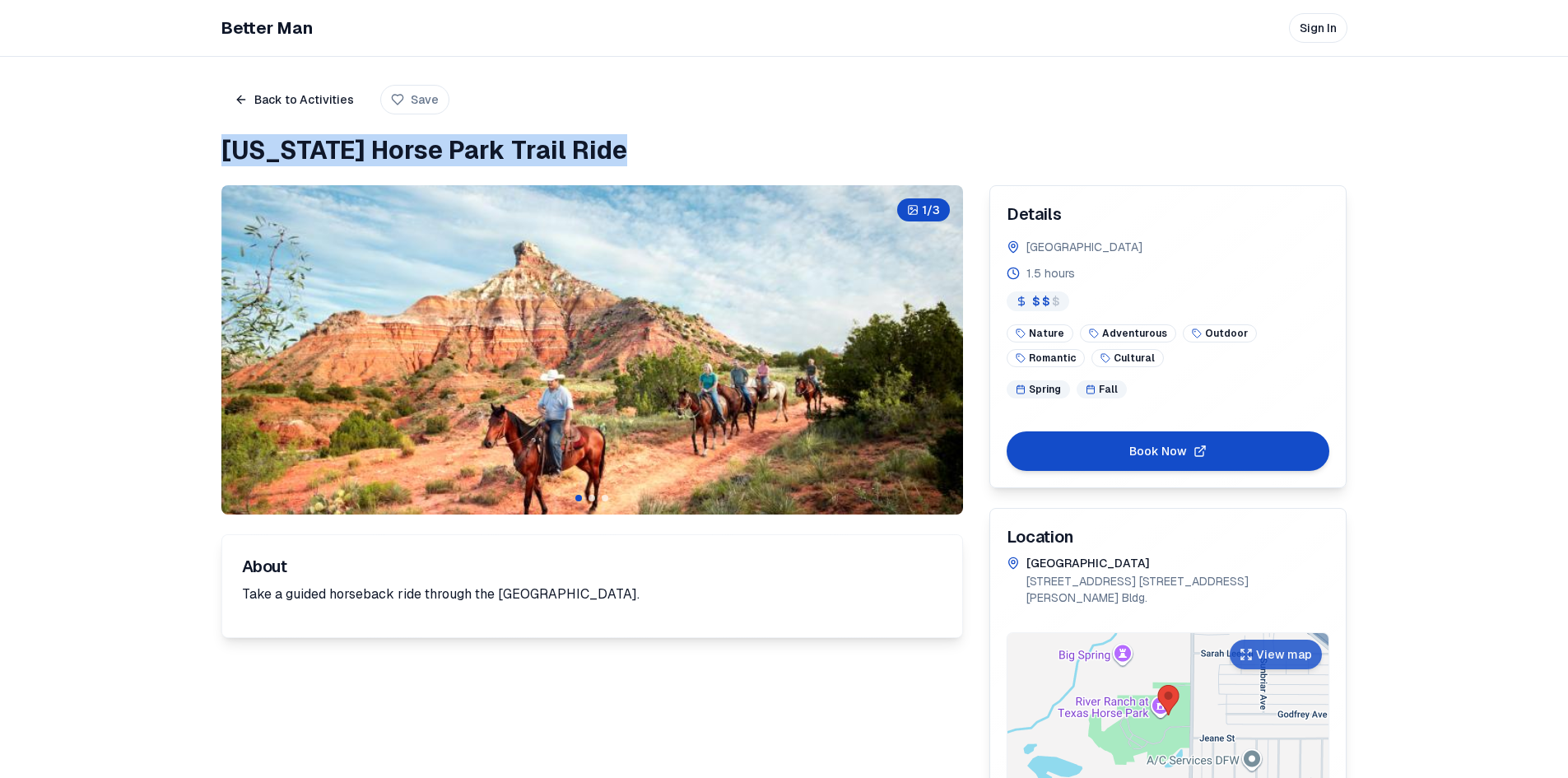
click at [407, 142] on h1 "[US_STATE] Horse Park Trail Ride" at bounding box center [784, 150] width 1126 height 29
copy h1 "[US_STATE] Horse Park Trail Ride"
